Goal: Transaction & Acquisition: Purchase product/service

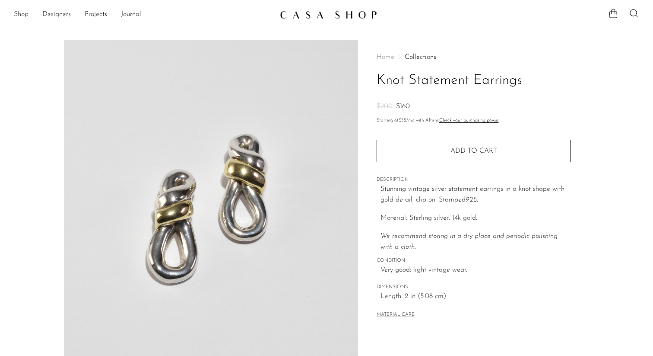
click at [15, 19] on link "Shop" at bounding box center [21, 14] width 15 height 11
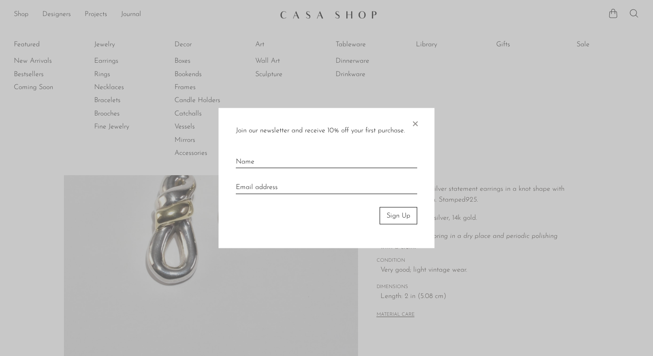
click at [419, 120] on span "×" at bounding box center [415, 122] width 9 height 28
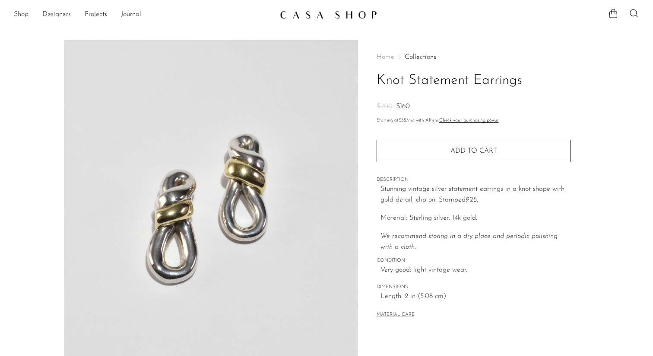
click at [23, 14] on link "Shop" at bounding box center [21, 14] width 15 height 11
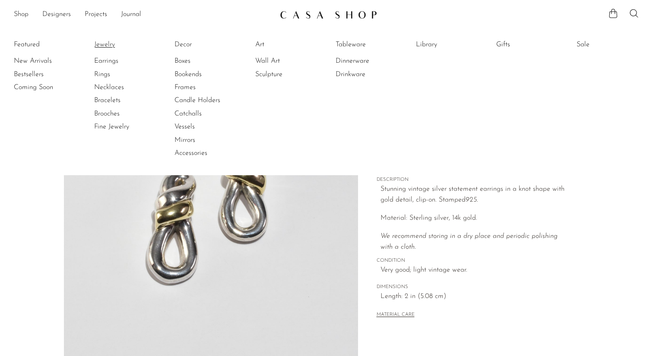
click at [109, 45] on link "Jewelry" at bounding box center [126, 45] width 65 height 10
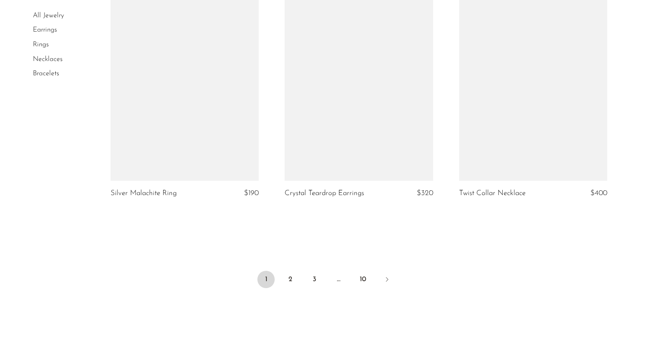
scroll to position [2835, 0]
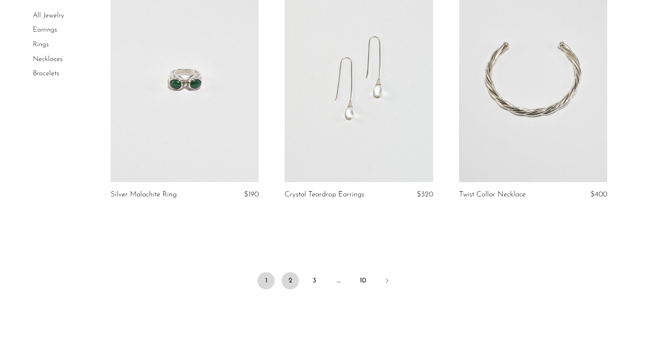
click at [291, 274] on link "2" at bounding box center [290, 280] width 17 height 17
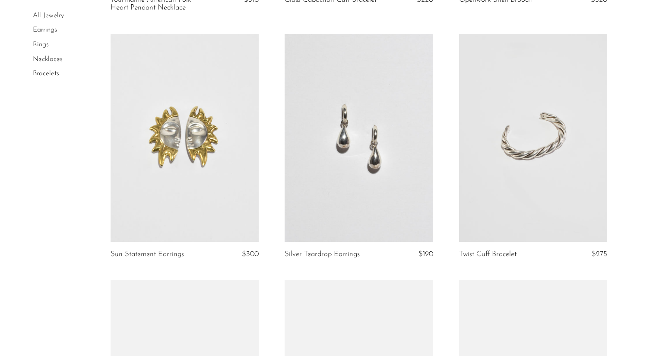
scroll to position [359, 0]
